Goal: Register for event/course

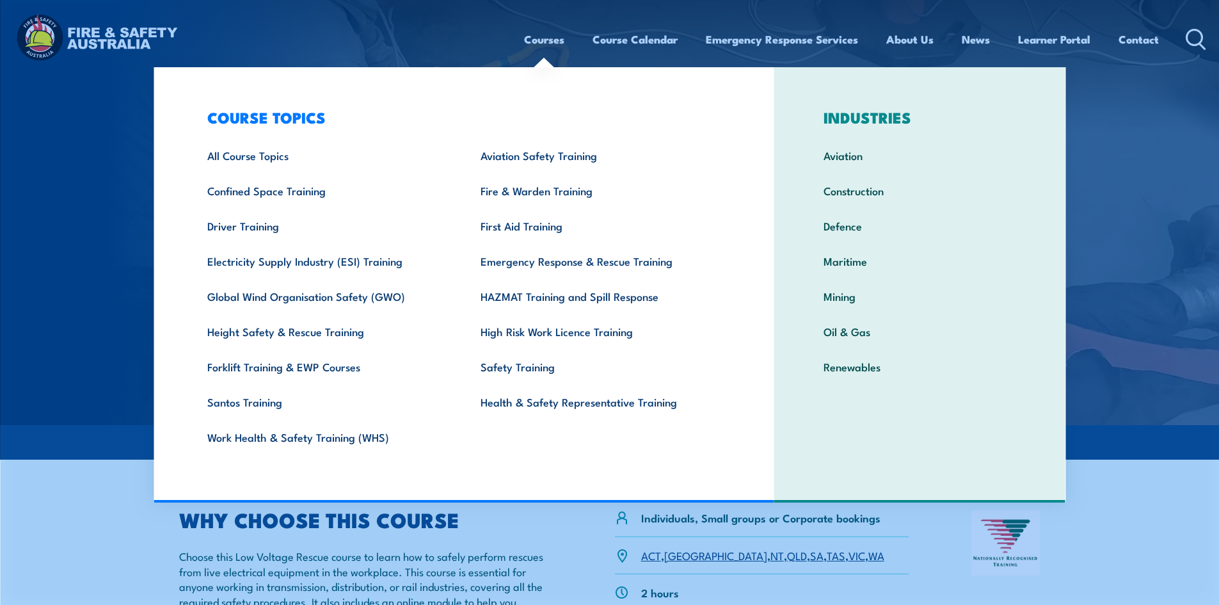
click at [599, 495] on div "COURSE TOPICS All Course Topics Aviation Safety Training Confined Space Trainin…" at bounding box center [464, 284] width 621 height 435
click at [548, 524] on h2 "WHY CHOOSE THIS COURSE" at bounding box center [366, 519] width 374 height 18
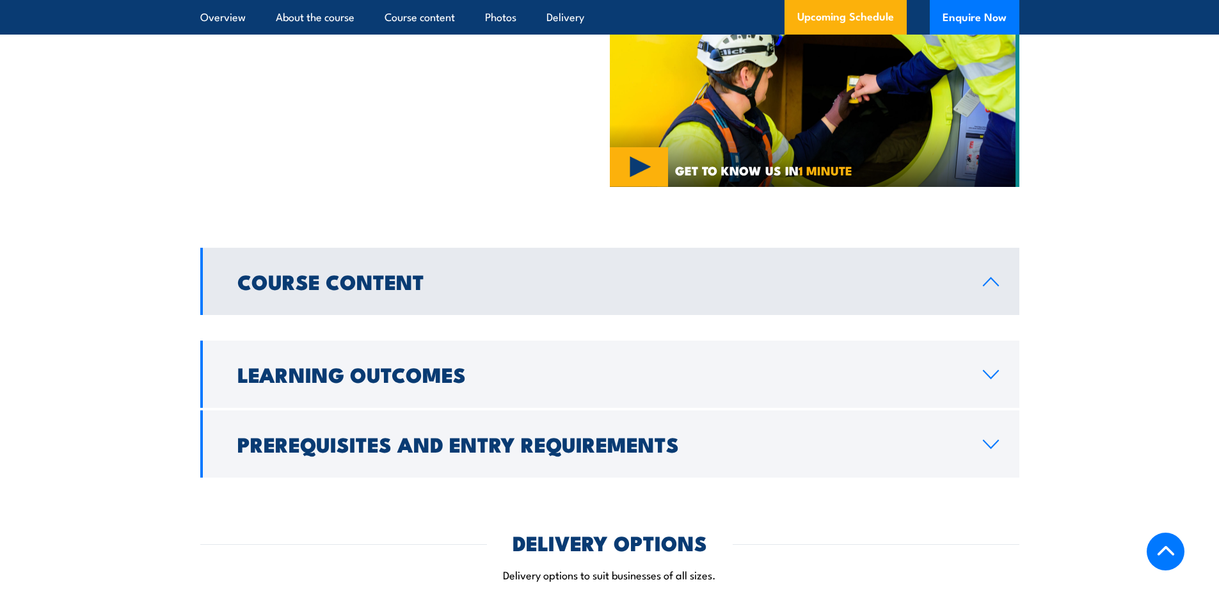
scroll to position [960, 0]
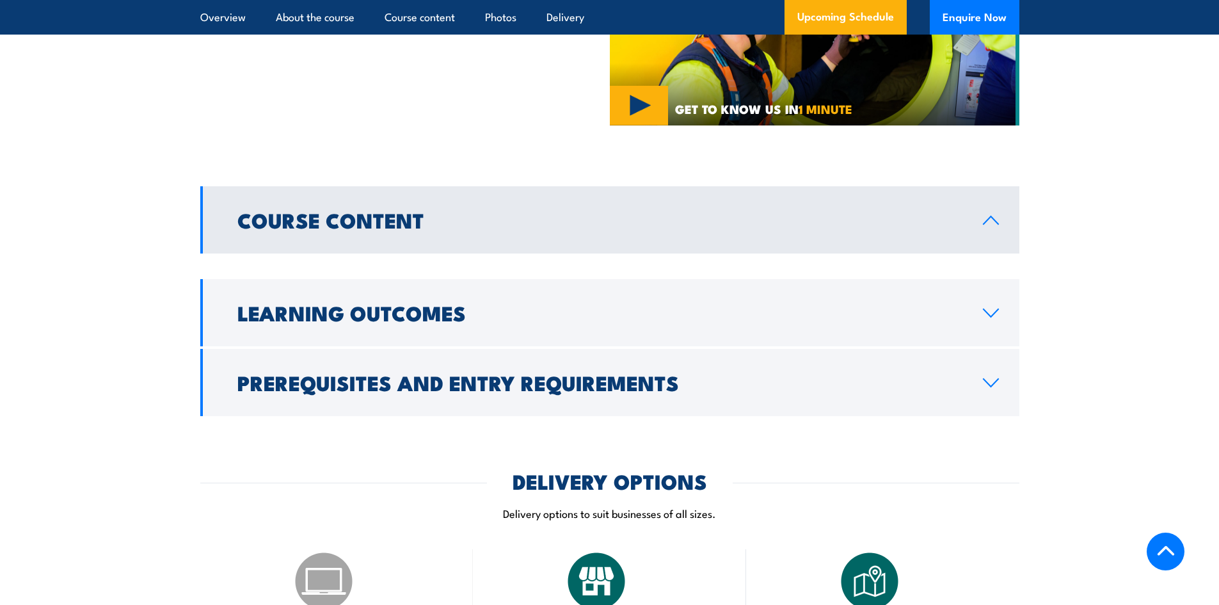
click at [369, 199] on link "Course Content" at bounding box center [609, 219] width 819 height 67
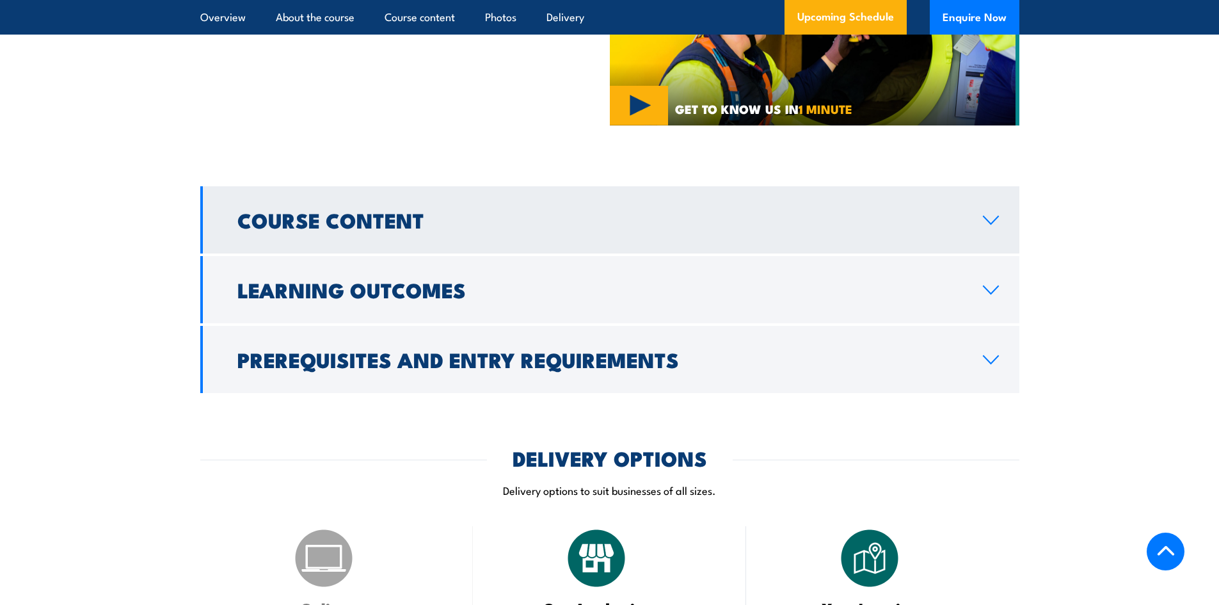
click at [374, 225] on h2 "Course Content" at bounding box center [599, 220] width 725 height 18
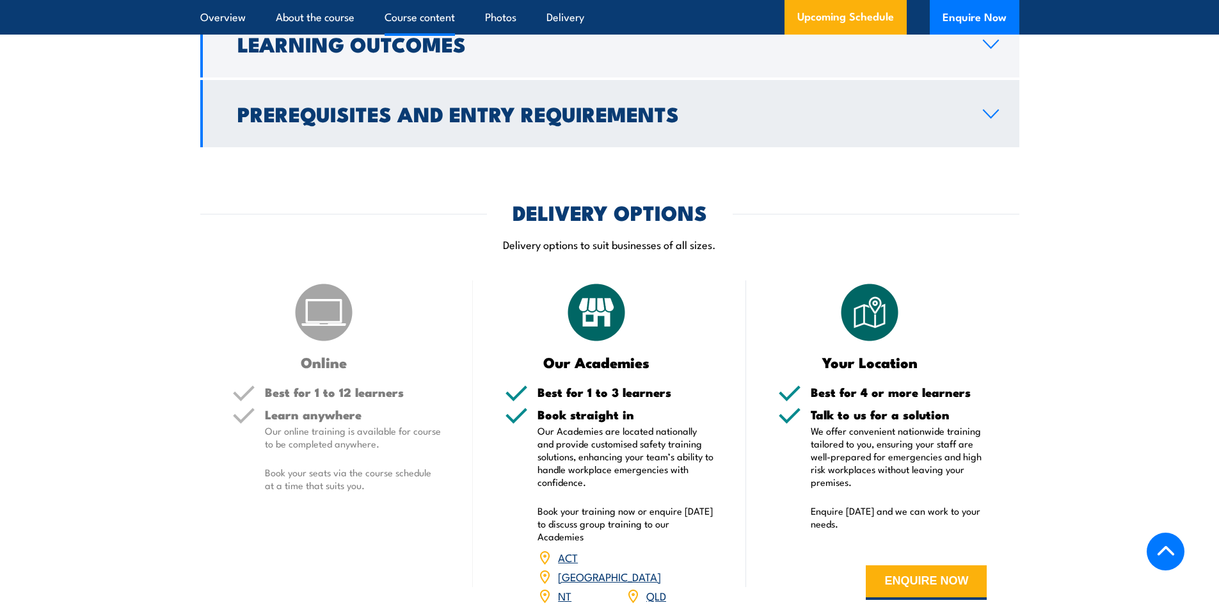
scroll to position [1280, 0]
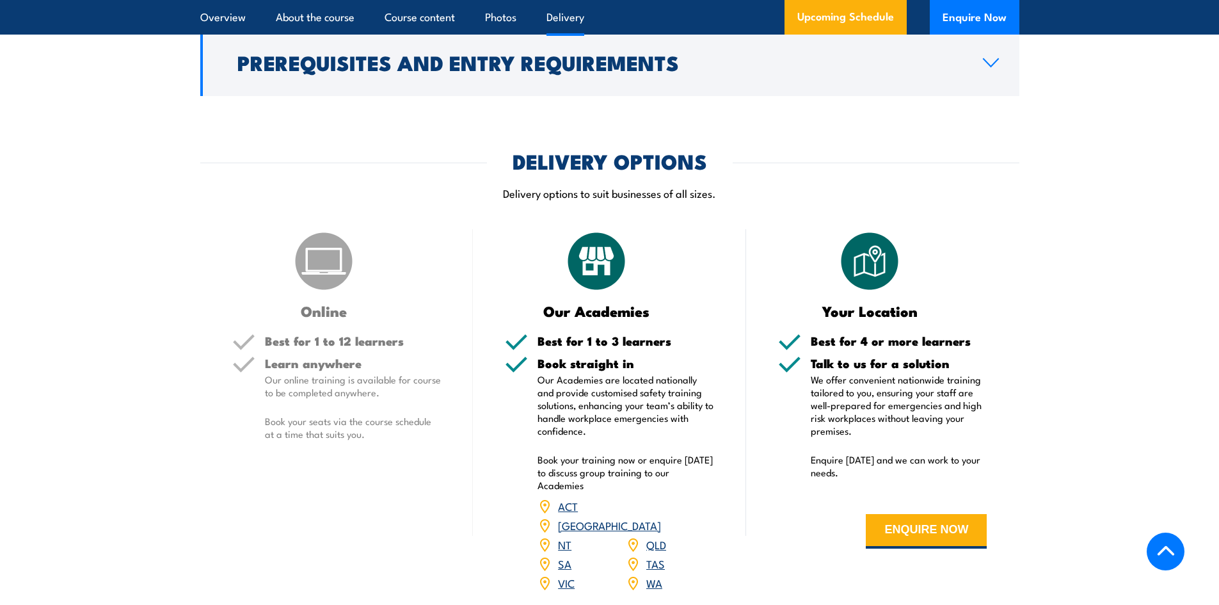
click at [659, 517] on link "[GEOGRAPHIC_DATA]" at bounding box center [609, 524] width 103 height 15
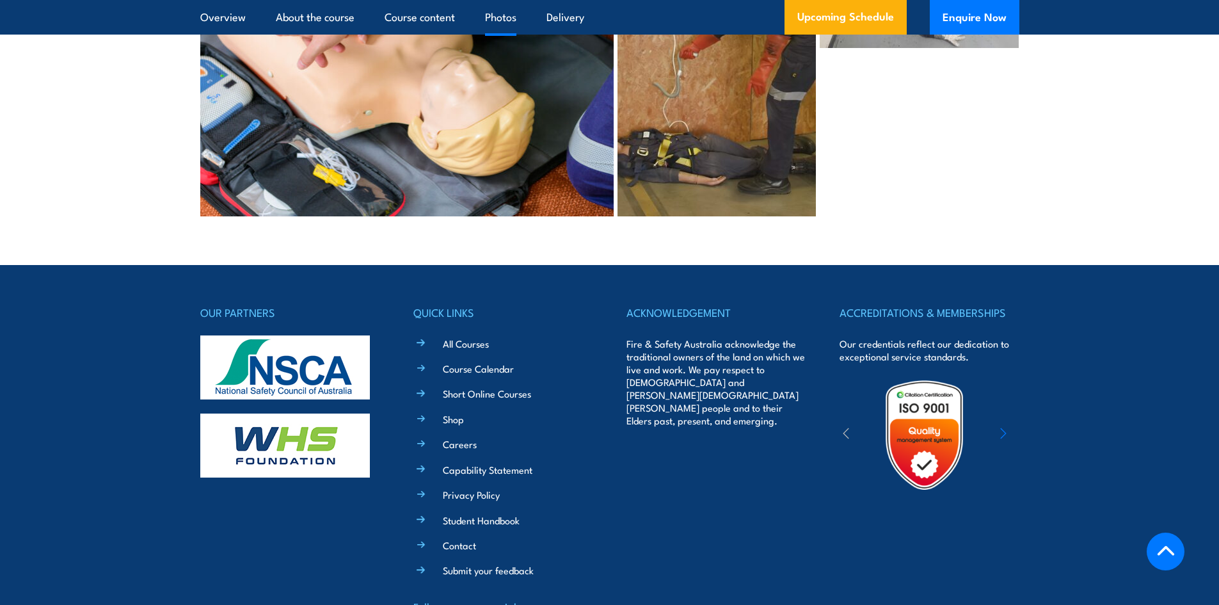
scroll to position [3057, 0]
